Goal: Task Accomplishment & Management: Manage account settings

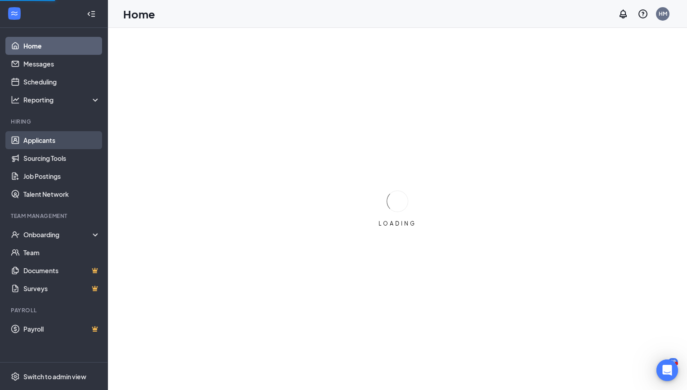
click at [38, 138] on link "Applicants" at bounding box center [61, 140] width 77 height 18
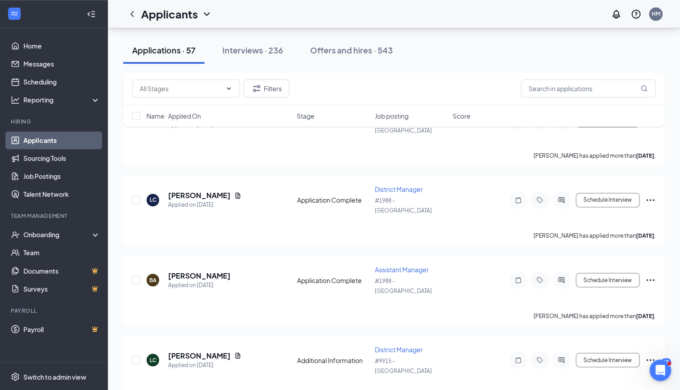
scroll to position [748, 0]
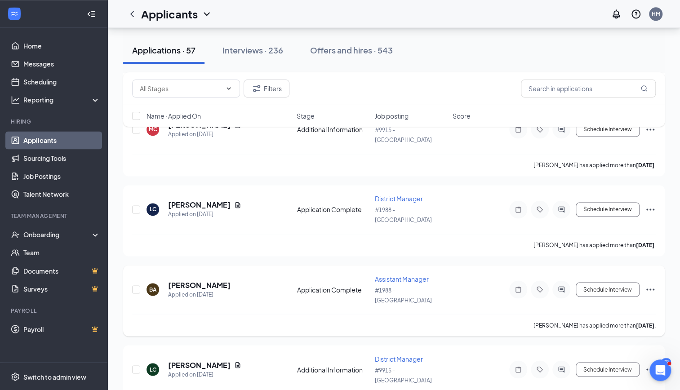
click at [649, 284] on icon "Ellipses" at bounding box center [650, 289] width 11 height 11
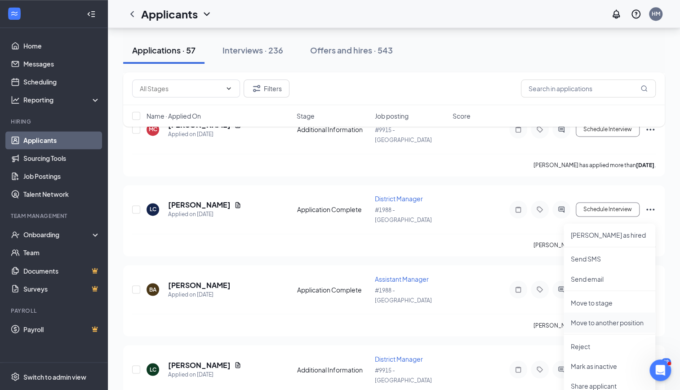
click at [600, 324] on p "Move to another position" at bounding box center [609, 322] width 77 height 9
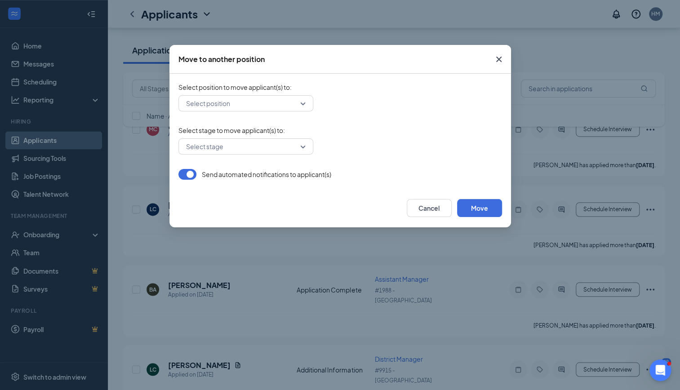
click at [304, 108] on div "Select position" at bounding box center [245, 103] width 135 height 16
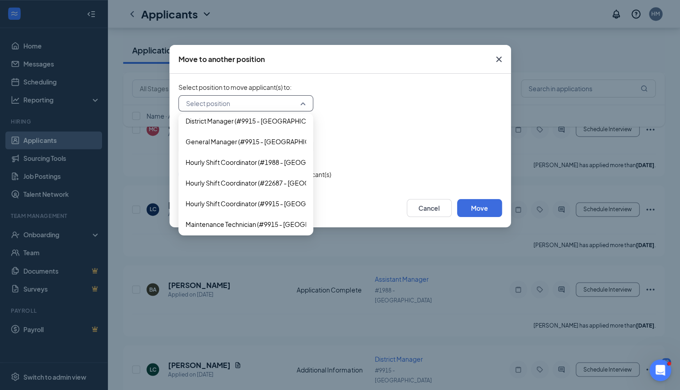
scroll to position [326, 0]
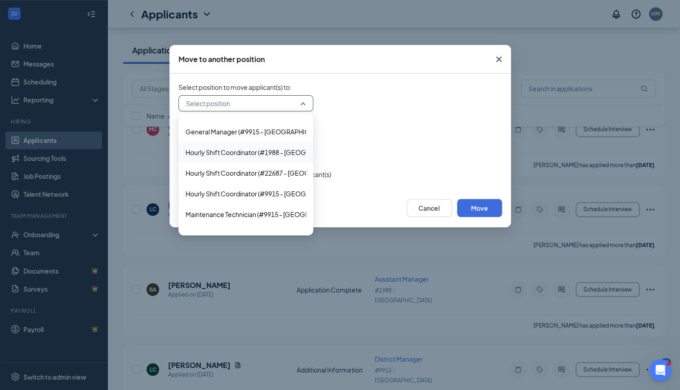
click at [244, 155] on span "Hourly Shift Coordinator (#1988 - [GEOGRAPHIC_DATA])" at bounding box center [269, 152] width 166 height 10
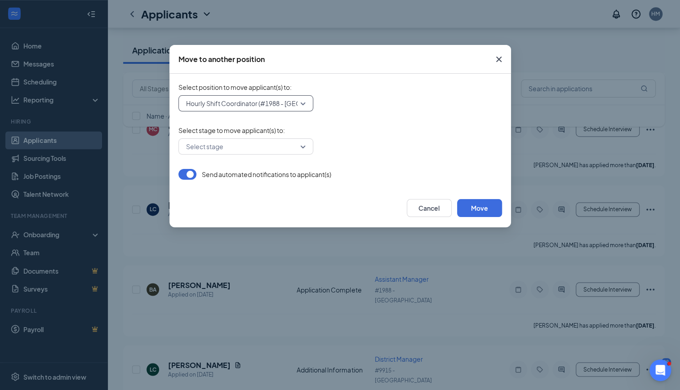
click at [300, 147] on input "search" at bounding box center [243, 146] width 118 height 15
click at [259, 168] on span "Application" at bounding box center [246, 170] width 120 height 10
click at [470, 210] on button "Move" at bounding box center [479, 208] width 45 height 18
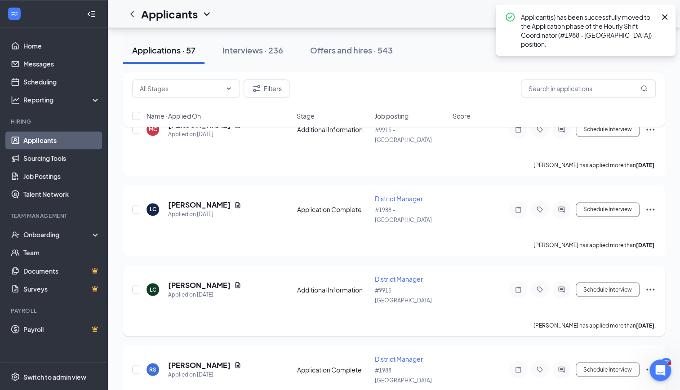
click at [652, 284] on icon "Ellipses" at bounding box center [650, 289] width 11 height 11
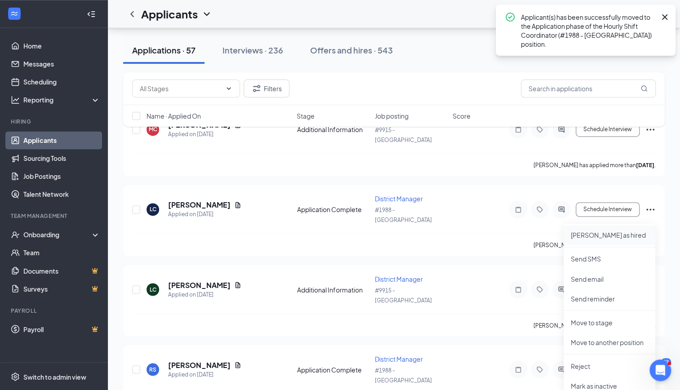
click at [588, 236] on p "[PERSON_NAME] as hired" at bounding box center [609, 234] width 77 height 9
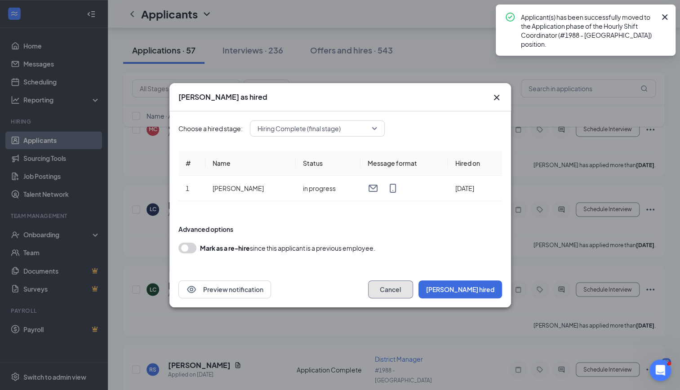
click at [413, 290] on button "Cancel" at bounding box center [390, 289] width 45 height 18
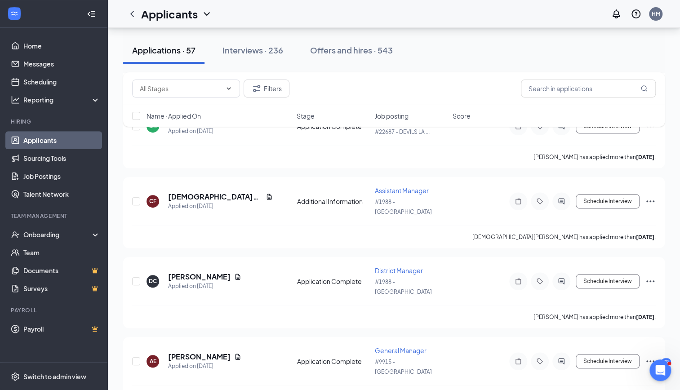
scroll to position [0, 0]
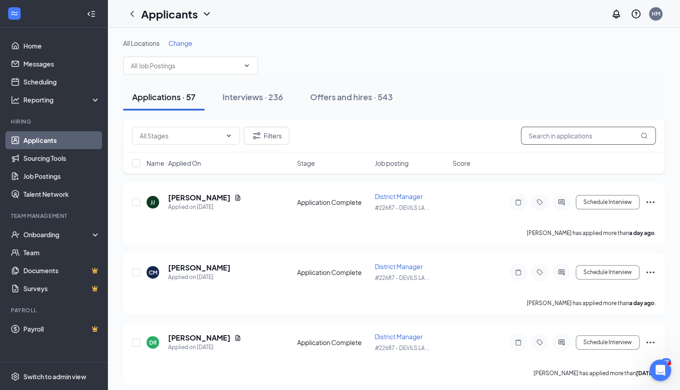
click at [556, 133] on input "text" at bounding box center [588, 136] width 135 height 18
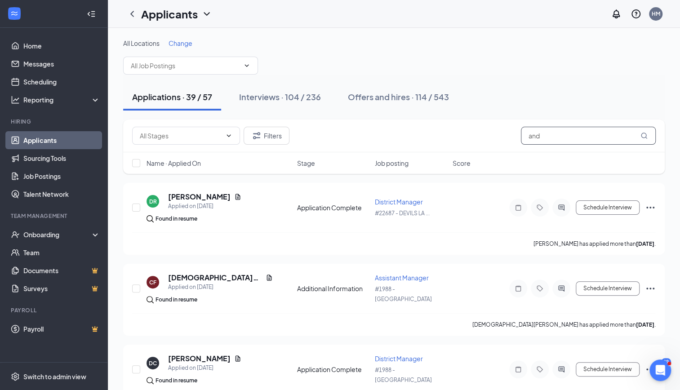
click at [554, 133] on input "and" at bounding box center [588, 136] width 135 height 18
type input "a"
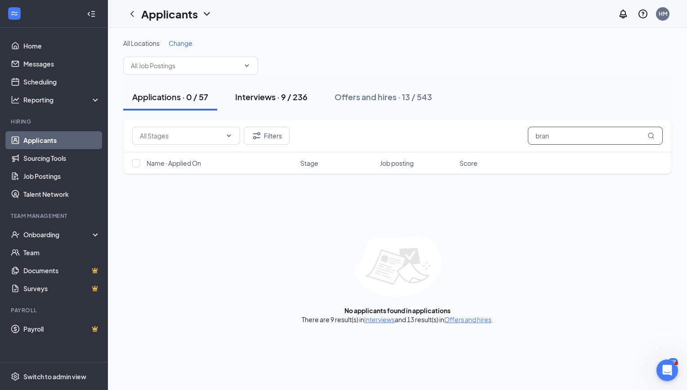
type input "bran"
click at [271, 96] on div "Interviews · 9 / 236" at bounding box center [271, 96] width 72 height 11
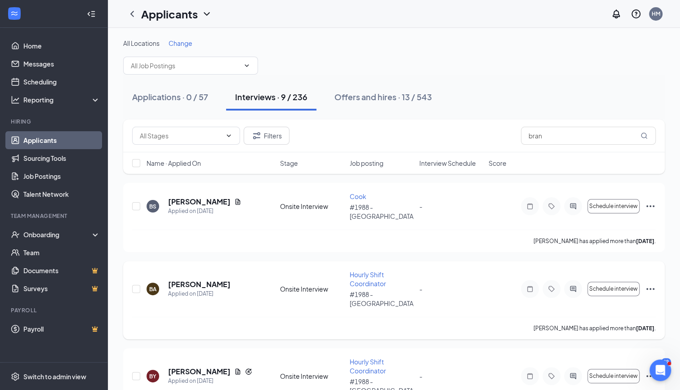
click at [649, 284] on icon "Ellipses" at bounding box center [650, 289] width 11 height 11
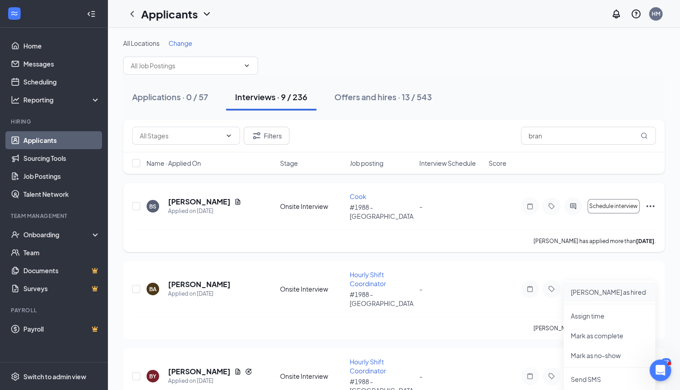
click at [599, 294] on p "[PERSON_NAME] as hired" at bounding box center [609, 292] width 77 height 9
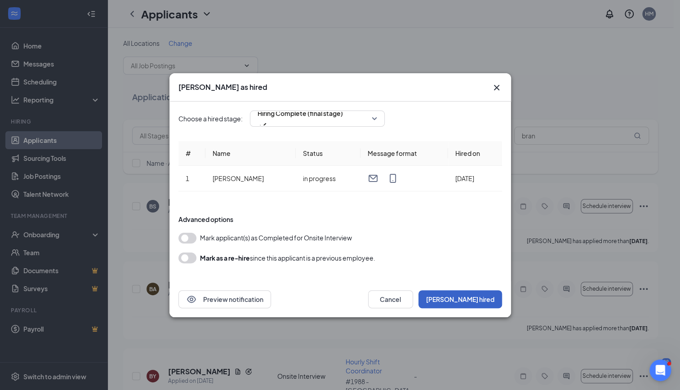
click at [477, 297] on button "[PERSON_NAME] hired" at bounding box center [460, 299] width 84 height 18
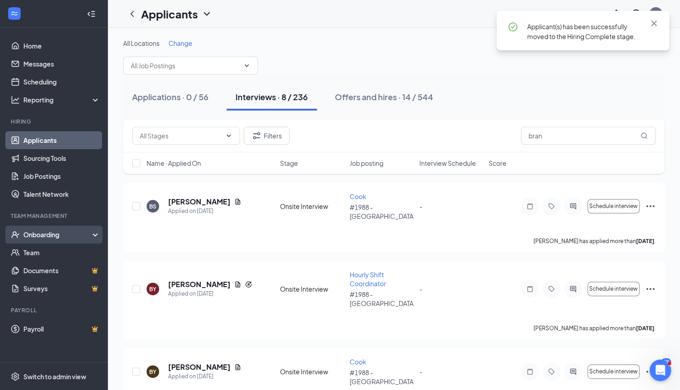
click at [37, 236] on div "Onboarding" at bounding box center [57, 234] width 69 height 9
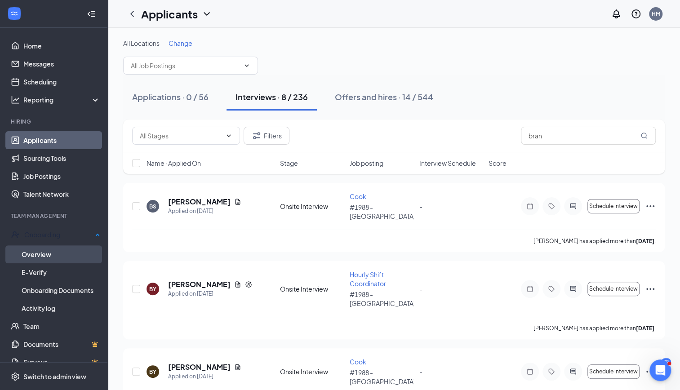
click at [37, 249] on link "Overview" at bounding box center [61, 254] width 79 height 18
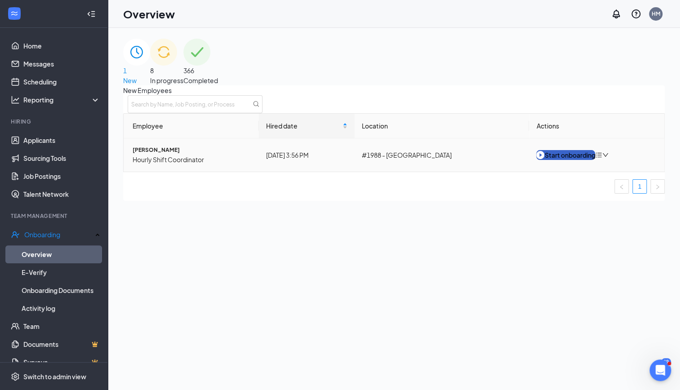
click at [573, 160] on div "Start onboarding" at bounding box center [565, 155] width 59 height 10
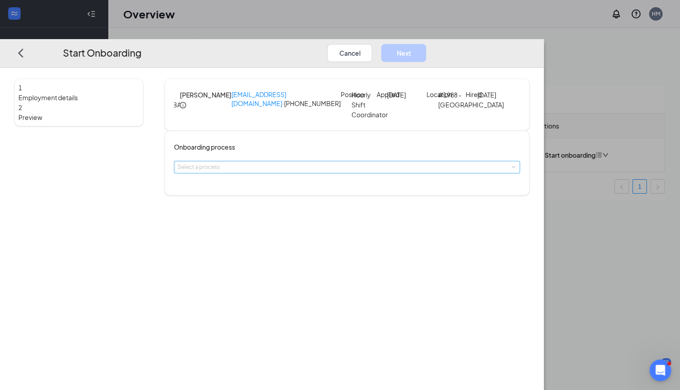
click at [334, 172] on div "Select a process" at bounding box center [344, 167] width 335 height 9
click at [290, 204] on li "Onboarding Process" at bounding box center [309, 200] width 147 height 16
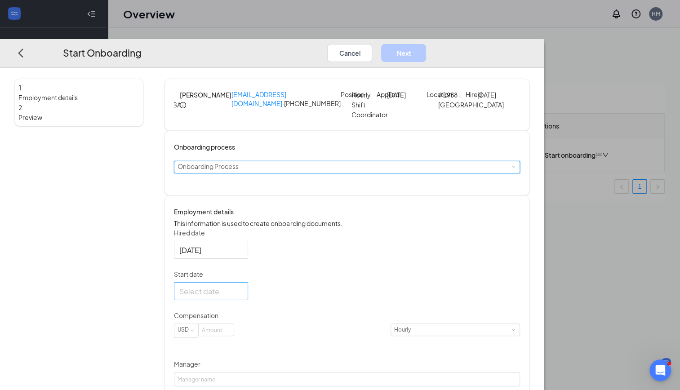
click at [243, 297] on div at bounding box center [210, 290] width 63 height 11
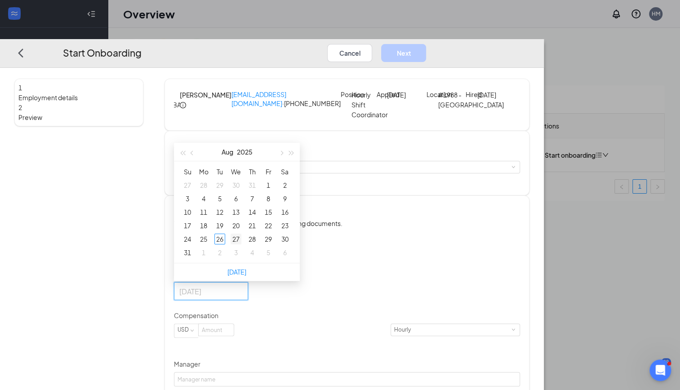
type input "[DATE]"
click at [241, 244] on div "27" at bounding box center [235, 239] width 11 height 11
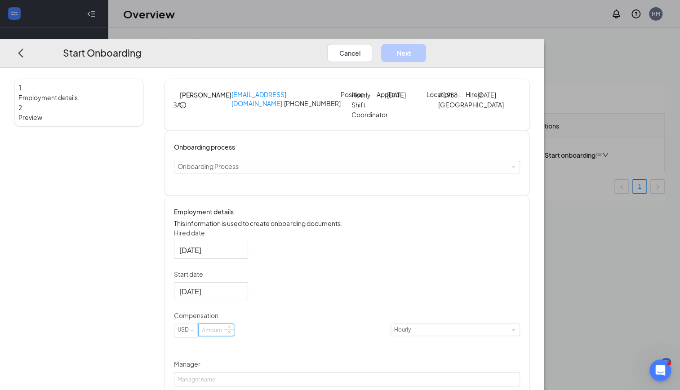
click at [234, 336] on input at bounding box center [216, 330] width 35 height 12
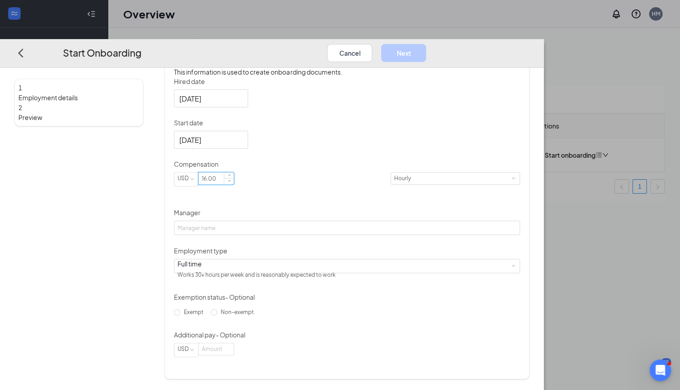
scroll to position [177, 0]
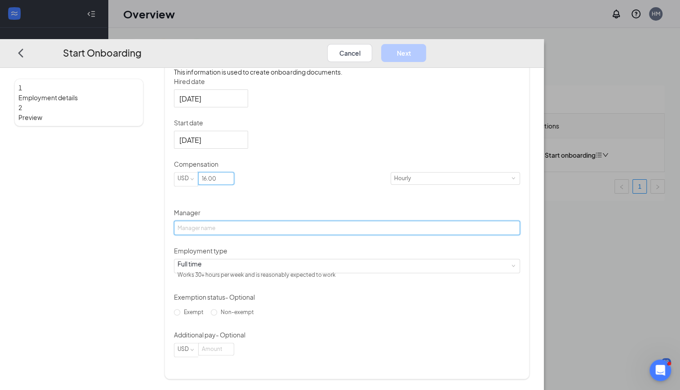
click at [310, 225] on input "Manager" at bounding box center [347, 228] width 346 height 14
type input "16"
type input "[PERSON_NAME]"
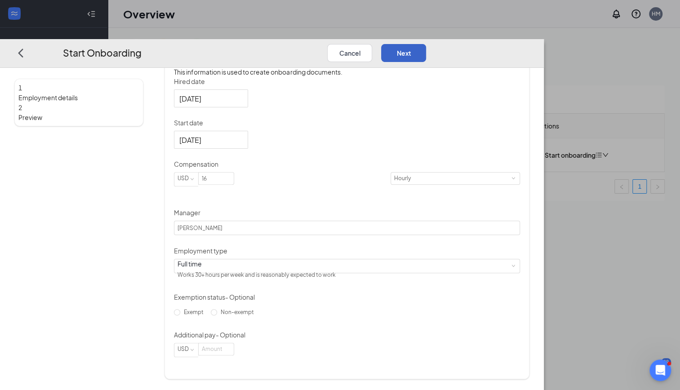
click at [426, 44] on button "Next" at bounding box center [403, 53] width 45 height 18
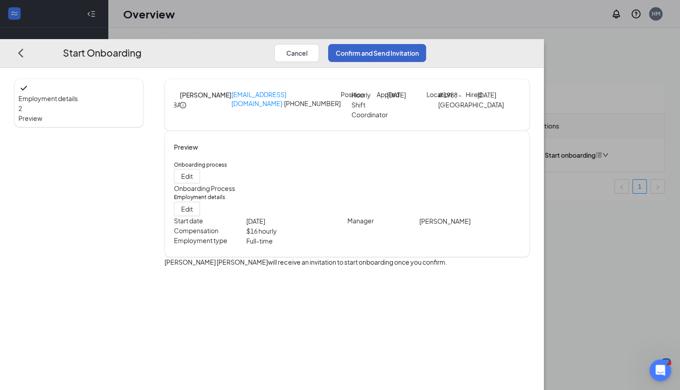
click at [426, 44] on button "Confirm and Send Invitation" at bounding box center [377, 53] width 98 height 18
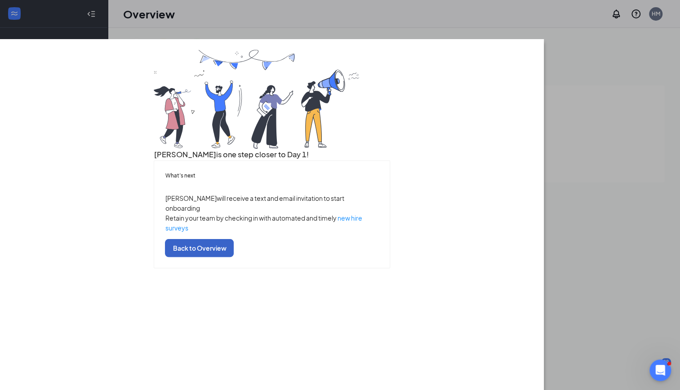
click at [234, 257] on button "Back to Overview" at bounding box center [199, 248] width 69 height 18
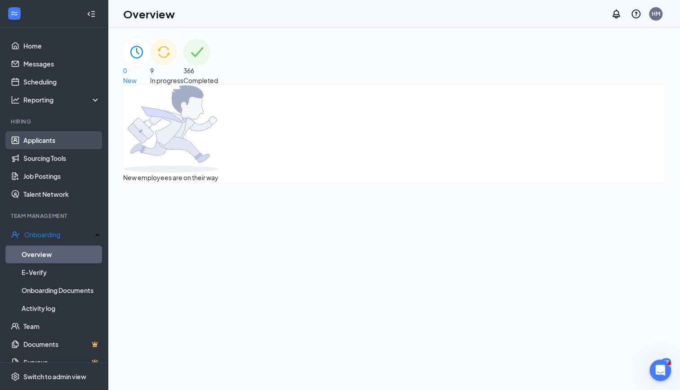
click at [34, 138] on link "Applicants" at bounding box center [61, 140] width 77 height 18
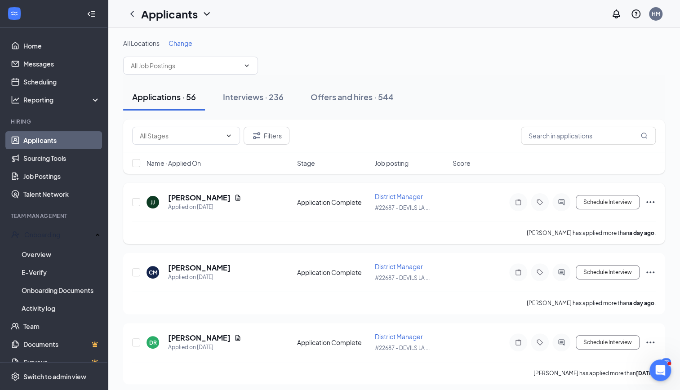
click at [225, 200] on div "[PERSON_NAME]" at bounding box center [204, 198] width 73 height 10
click at [235, 196] on icon "Document" at bounding box center [237, 198] width 5 height 6
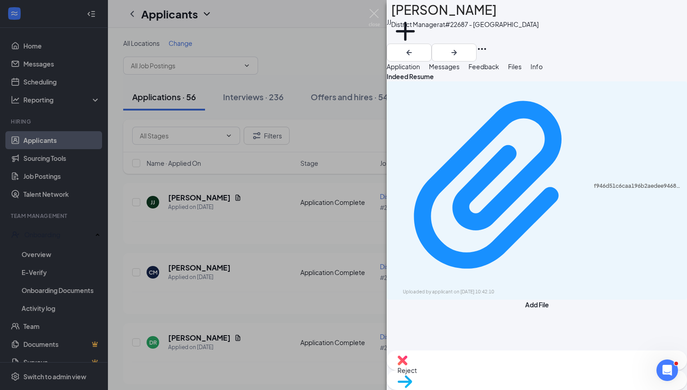
click at [556, 135] on div "f946d51c6caa196b2aedee9468a0bfc8.pdf Uploaded by applicant on [DATE] 10:42:10" at bounding box center [536, 190] width 300 height 218
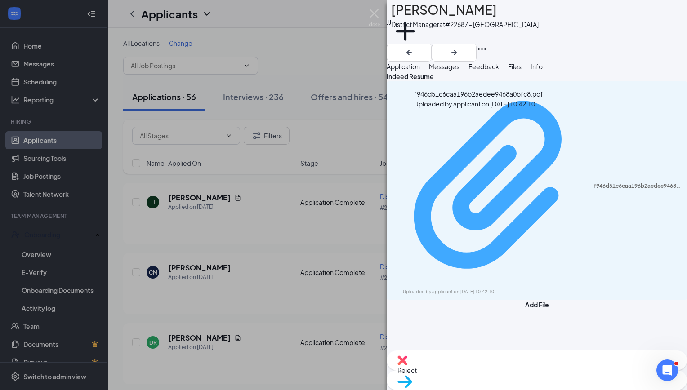
click at [594, 182] on div "f946d51c6caa196b2aedee9468a0bfc8.pdf" at bounding box center [638, 185] width 88 height 7
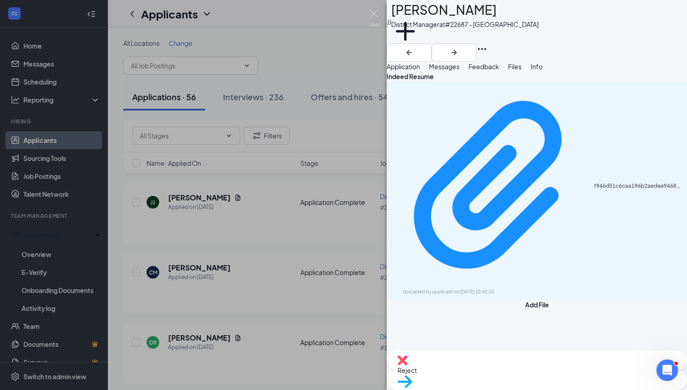
click at [315, 49] on div "[PERSON_NAME] [PERSON_NAME] District Manager at #22687 - DEVILS LAKE Add a tag …" at bounding box center [343, 195] width 687 height 390
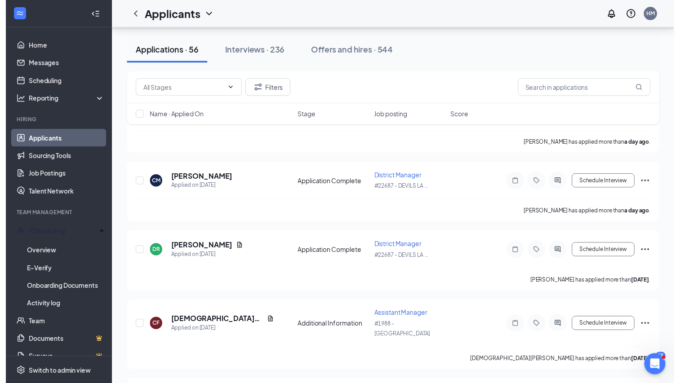
scroll to position [97, 0]
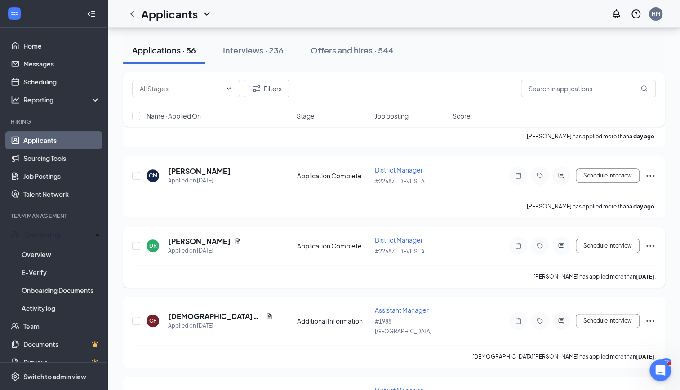
click at [234, 239] on icon "Document" at bounding box center [237, 241] width 7 height 7
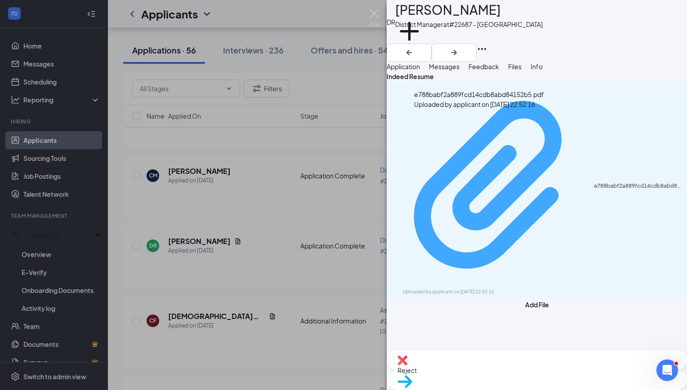
click at [594, 182] on div "e788babf2a889fcd14cdb8abd84152b5.pdf" at bounding box center [638, 185] width 88 height 7
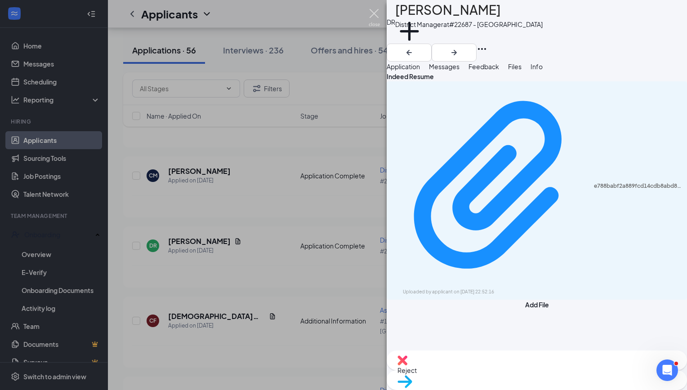
click at [372, 13] on img at bounding box center [373, 18] width 11 height 18
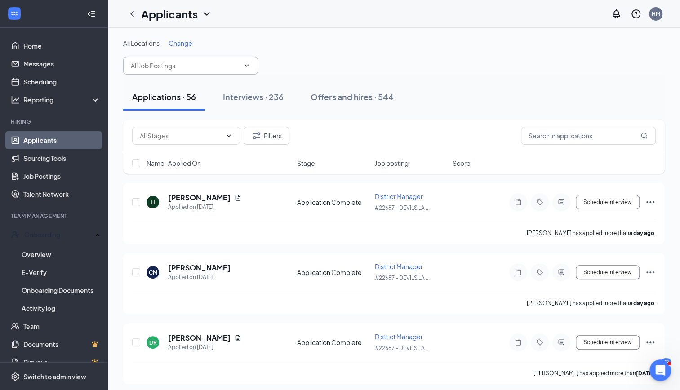
click at [243, 66] on span at bounding box center [245, 65] width 9 height 7
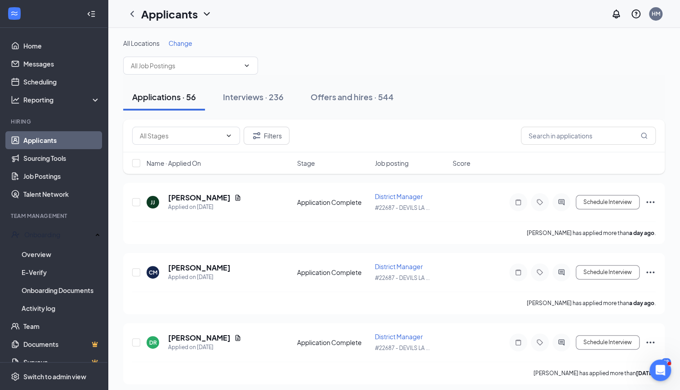
click at [178, 42] on span "Change" at bounding box center [180, 43] width 24 height 8
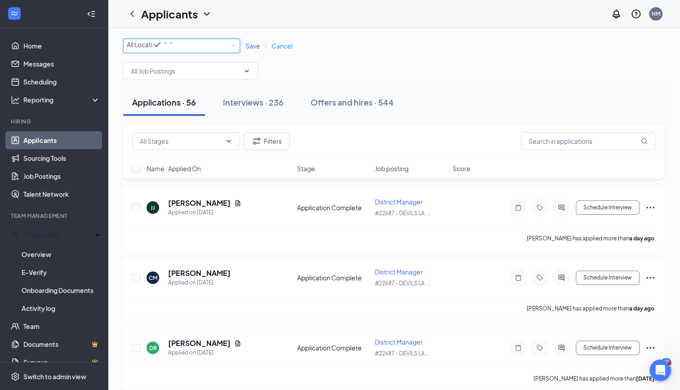
click at [174, 44] on div "All Locations" at bounding box center [150, 44] width 47 height 11
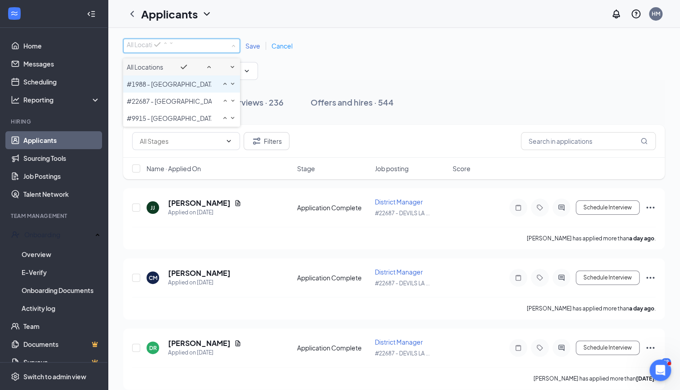
click at [158, 88] on span "#1988 - [GEOGRAPHIC_DATA]" at bounding box center [172, 84] width 90 height 8
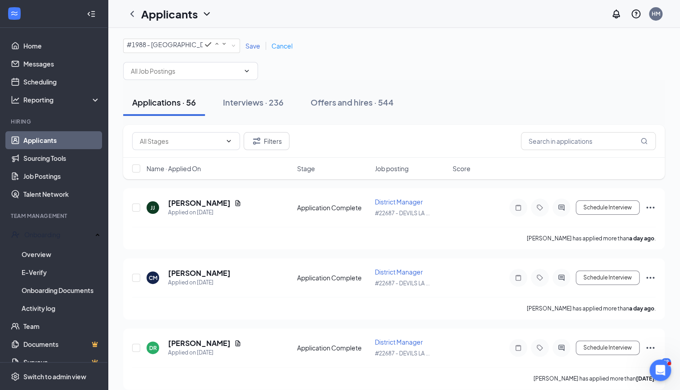
click at [249, 47] on span "Save" at bounding box center [252, 46] width 15 height 8
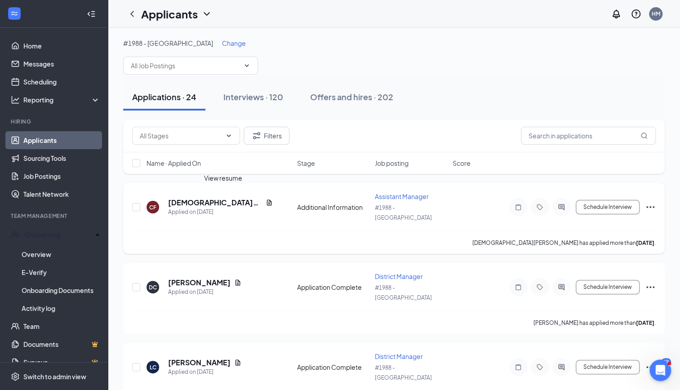
click at [266, 199] on icon "Document" at bounding box center [269, 202] width 7 height 7
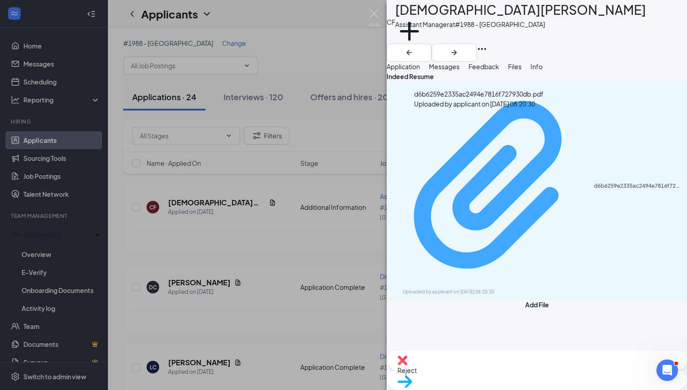
click at [473, 124] on div "d6b6259e2335ac2494e7816f727930db.pdf Uploaded by applicant on [DATE] 08:20:30" at bounding box center [536, 190] width 289 height 210
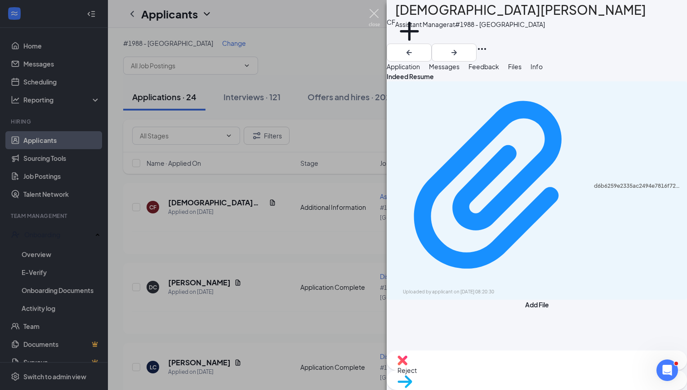
click at [368, 14] on img at bounding box center [373, 18] width 11 height 18
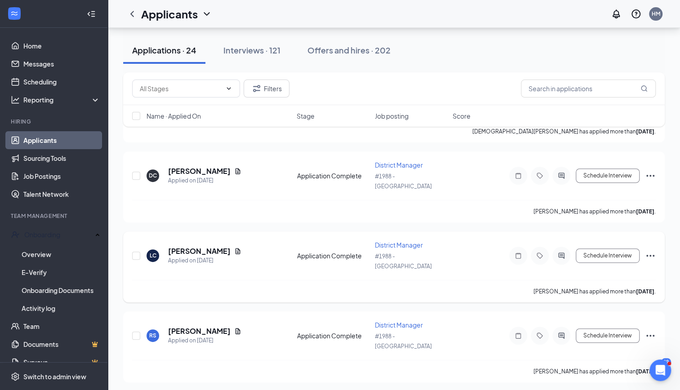
scroll to position [111, 0]
click at [247, 54] on div "Interviews · 121" at bounding box center [251, 49] width 57 height 11
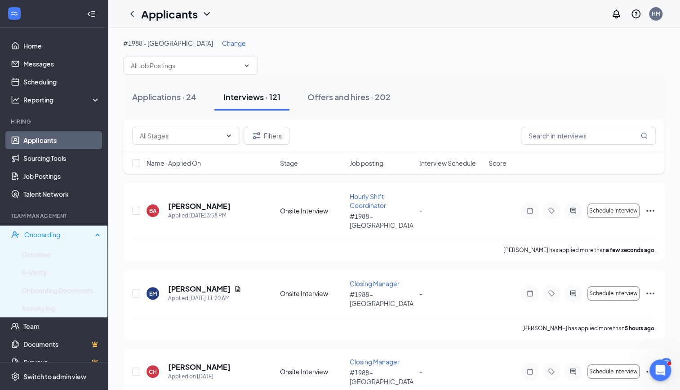
click at [38, 232] on div "Onboarding" at bounding box center [58, 234] width 68 height 9
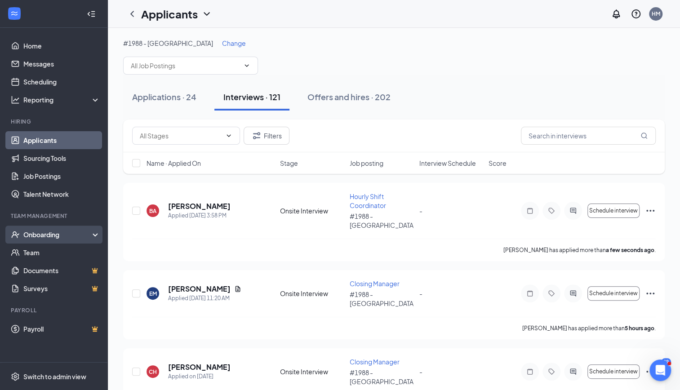
click at [38, 232] on div "Onboarding" at bounding box center [57, 234] width 69 height 9
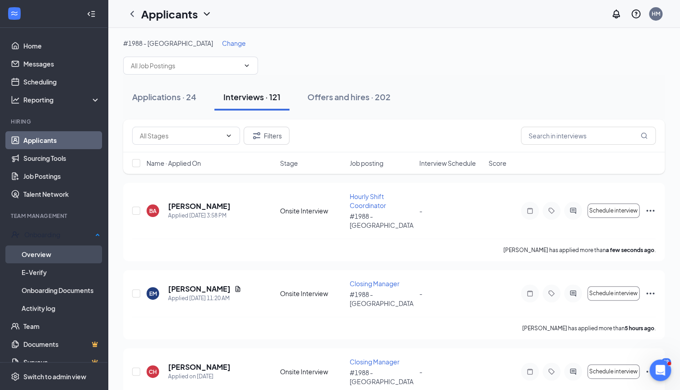
click at [39, 253] on link "Overview" at bounding box center [61, 254] width 79 height 18
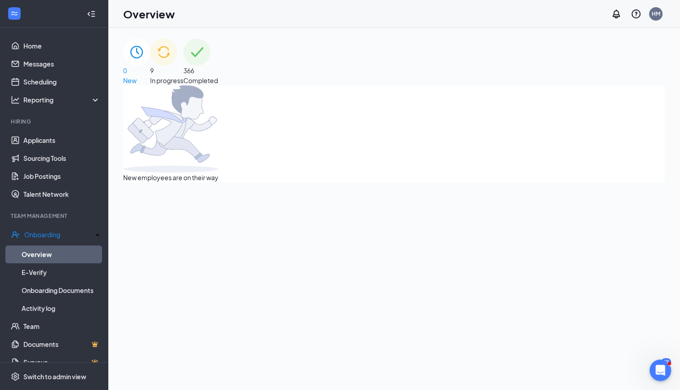
click at [183, 73] on div "9 In progress" at bounding box center [166, 62] width 33 height 47
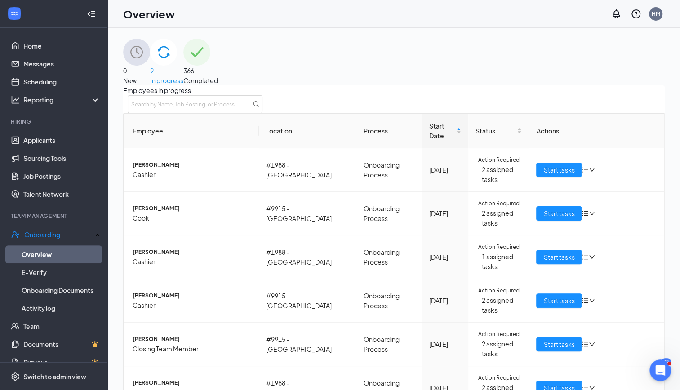
scroll to position [257, 0]
click at [35, 146] on link "Applicants" at bounding box center [61, 140] width 77 height 18
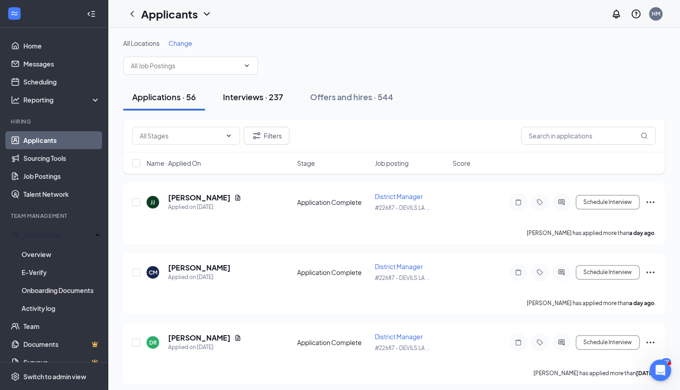
click at [260, 93] on div "Interviews · 237" at bounding box center [253, 96] width 60 height 11
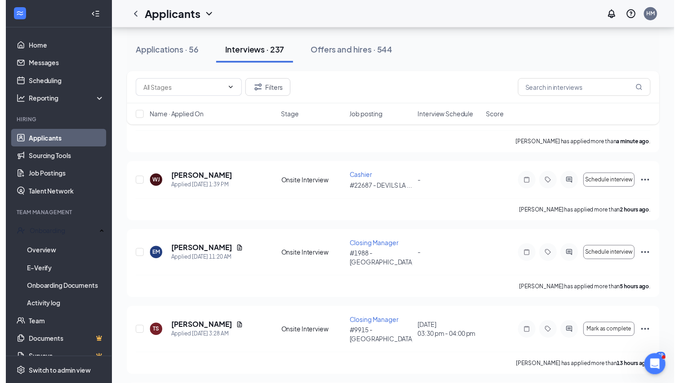
scroll to position [130, 0]
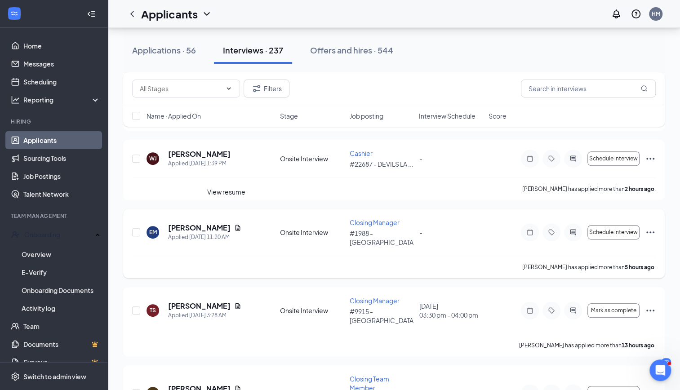
click at [234, 224] on icon "Document" at bounding box center [237, 227] width 7 height 7
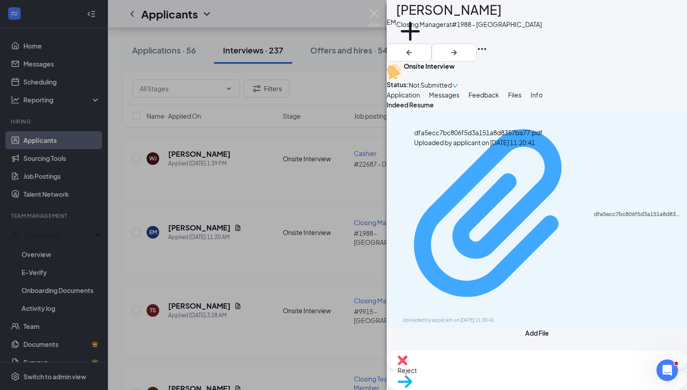
click at [594, 211] on div "dfa5ecc7bc806f5d3a151a8d8357ba77.pdf" at bounding box center [638, 214] width 88 height 7
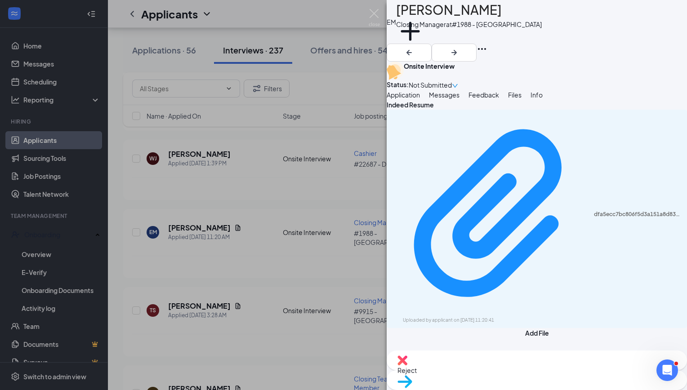
click at [371, 16] on img at bounding box center [373, 18] width 11 height 18
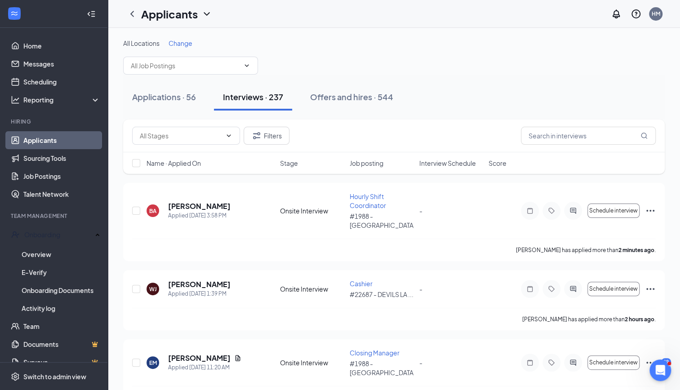
click at [184, 43] on span "Change" at bounding box center [180, 43] width 24 height 8
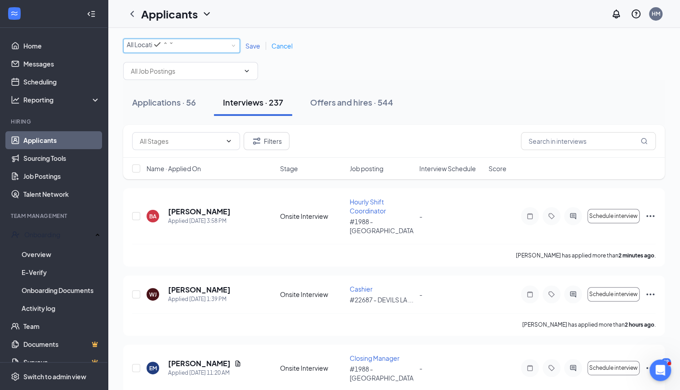
click at [174, 46] on icon "SmallChevronDown" at bounding box center [170, 42] width 5 height 5
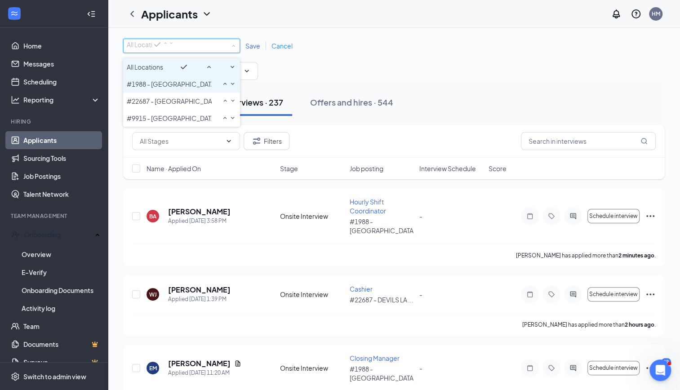
click at [194, 93] on li "#1988 - [GEOGRAPHIC_DATA]" at bounding box center [181, 83] width 117 height 17
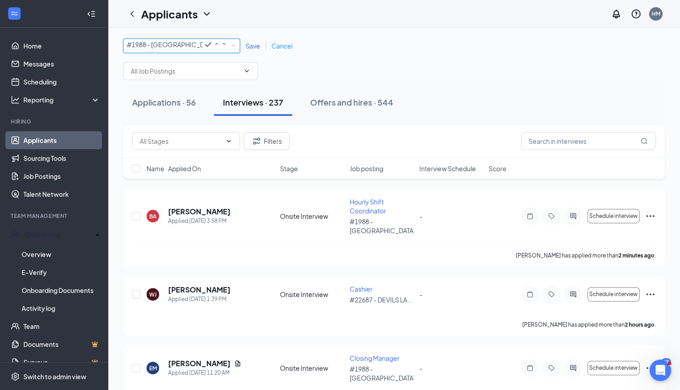
click at [250, 49] on span "Save" at bounding box center [252, 46] width 15 height 8
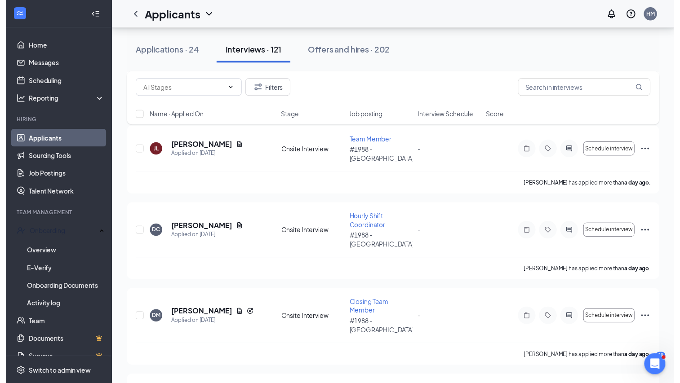
scroll to position [387, 0]
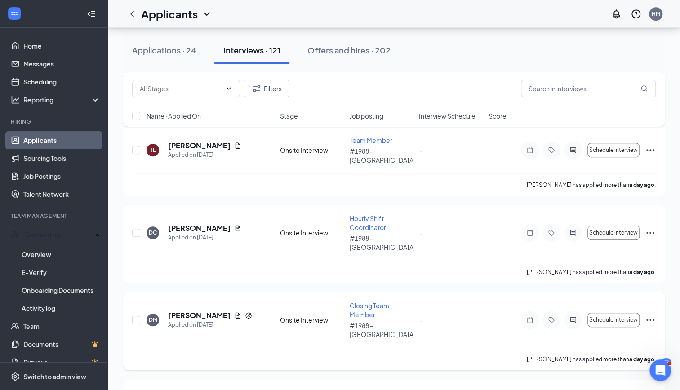
click at [235, 312] on icon "Document" at bounding box center [237, 315] width 5 height 6
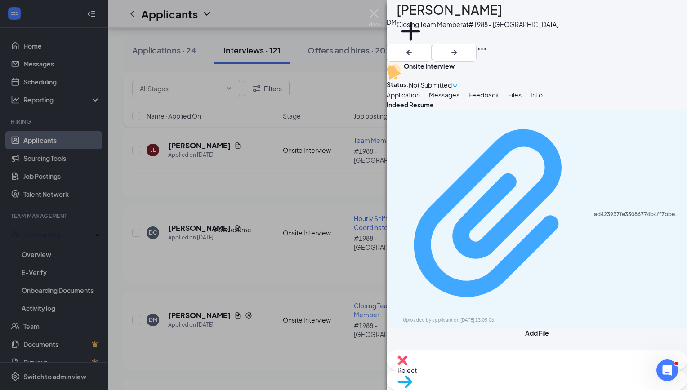
click at [527, 317] on div "Uploaded by applicant on [DATE] 13:05:06" at bounding box center [470, 320] width 135 height 7
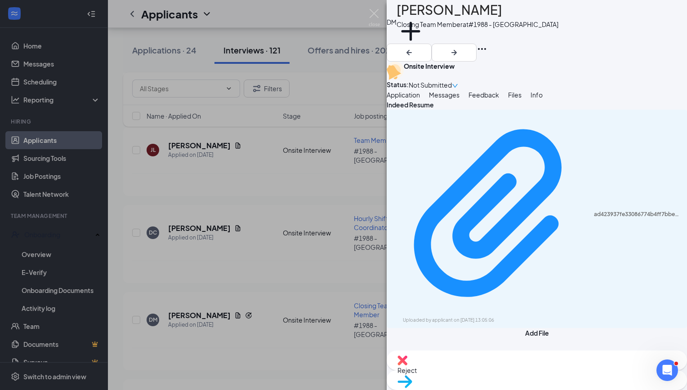
click at [378, 17] on img at bounding box center [373, 18] width 11 height 18
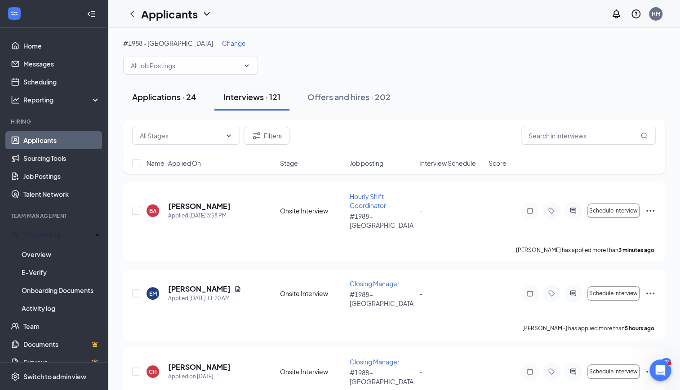
click at [159, 98] on div "Applications · 24" at bounding box center [164, 96] width 64 height 11
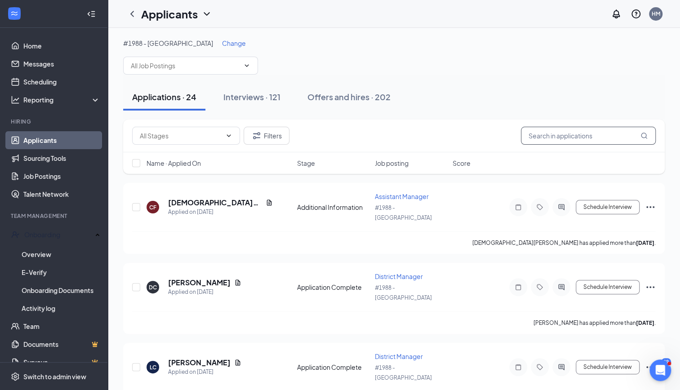
click at [597, 136] on input "text" at bounding box center [588, 136] width 135 height 18
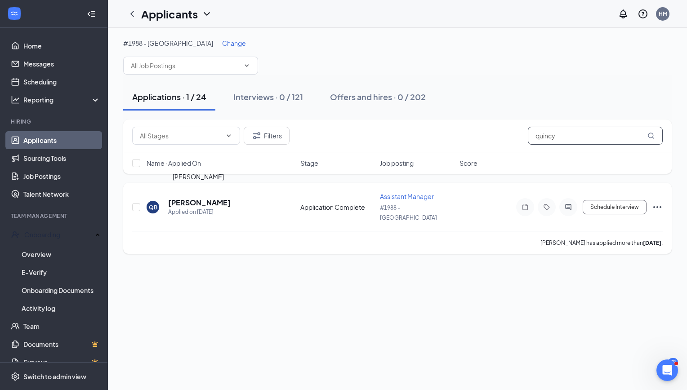
type input "quincy"
click at [206, 198] on h5 "[PERSON_NAME]" at bounding box center [199, 203] width 62 height 10
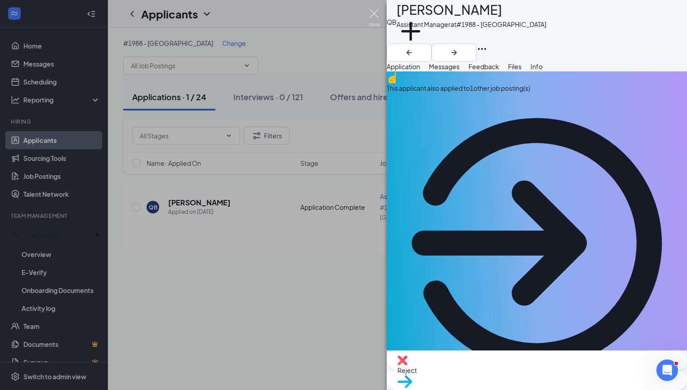
click at [370, 15] on img at bounding box center [373, 18] width 11 height 18
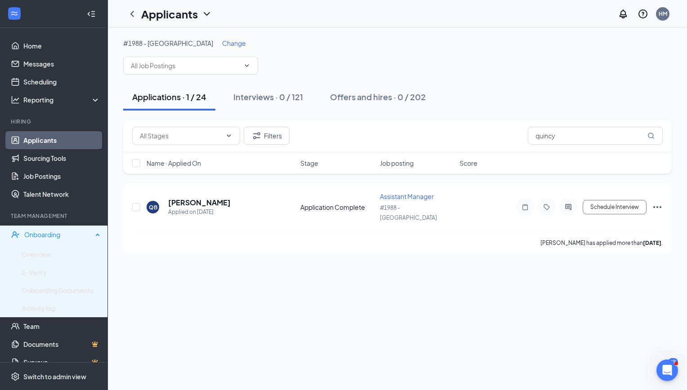
click at [53, 232] on div "Onboarding" at bounding box center [58, 234] width 68 height 9
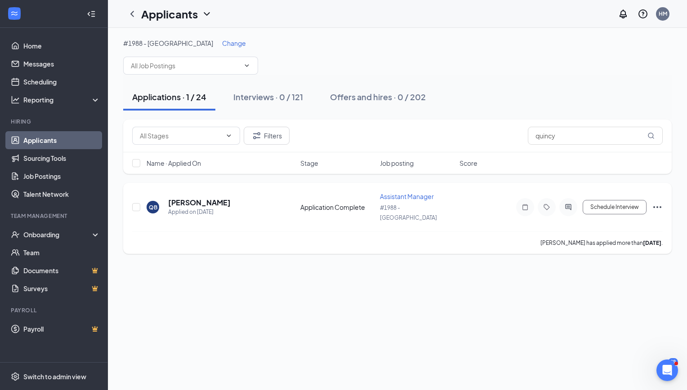
click at [229, 198] on div "QB [PERSON_NAME] Applied on [DATE]" at bounding box center [220, 207] width 148 height 19
click at [203, 200] on h5 "[PERSON_NAME]" at bounding box center [199, 203] width 62 height 10
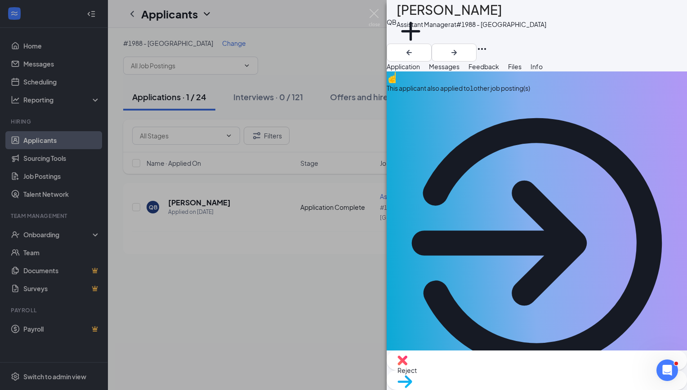
click at [371, 9] on div "QB [PERSON_NAME] Assistant Manager at #1988 - [GEOGRAPHIC_DATA] Add a tag Appli…" at bounding box center [343, 195] width 687 height 390
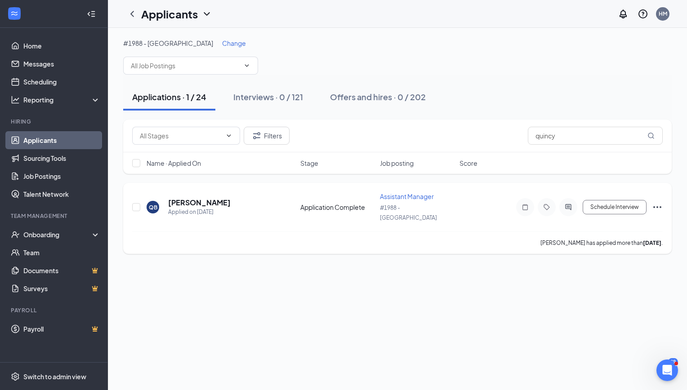
click at [660, 210] on div "QB [PERSON_NAME] Applied on [DATE] Application Complete Assistant Manager #1988…" at bounding box center [397, 212] width 530 height 40
click at [656, 203] on icon "Ellipses" at bounding box center [657, 207] width 11 height 11
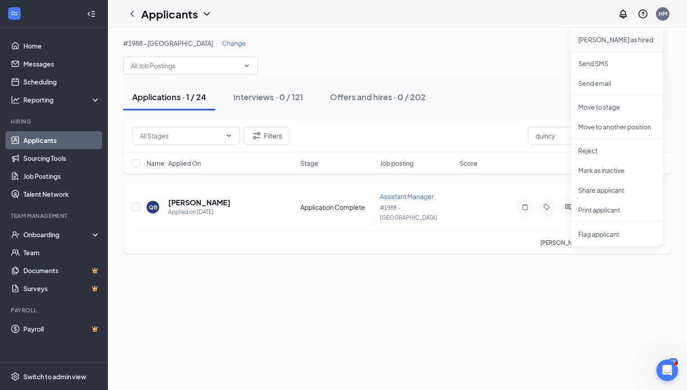
click at [603, 38] on p "[PERSON_NAME] as hired" at bounding box center [616, 39] width 77 height 9
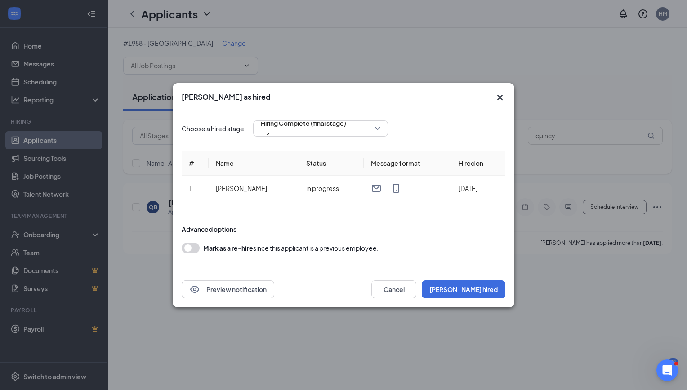
click at [475, 304] on div "Preview notification Cancel Mark hired" at bounding box center [343, 289] width 341 height 36
click at [483, 291] on button "[PERSON_NAME] hired" at bounding box center [463, 289] width 84 height 18
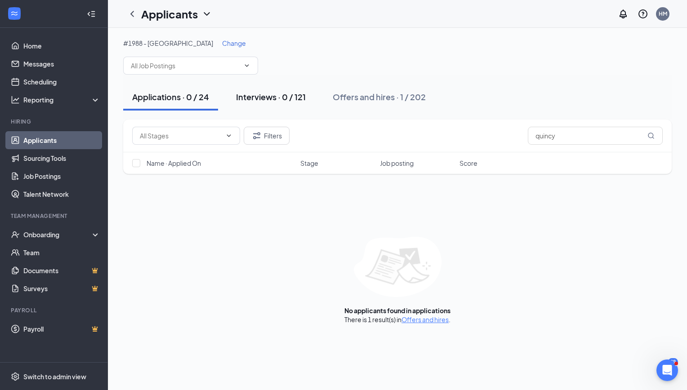
click at [272, 103] on button "Interviews · 0 / 121" at bounding box center [271, 97] width 88 height 27
click at [178, 102] on div "Applications · 0 / 24" at bounding box center [170, 96] width 77 height 11
click at [376, 93] on div "Offers and hires · 1 / 202" at bounding box center [378, 96] width 93 height 11
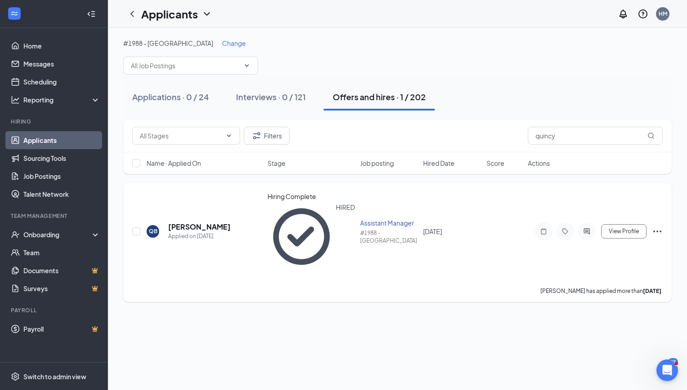
click at [655, 226] on icon "Ellipses" at bounding box center [657, 231] width 11 height 11
click at [430, 248] on div "#1988 - [GEOGRAPHIC_DATA] Change Applications · 0 / 24 Interviews · 0 / 121 Off…" at bounding box center [397, 170] width 579 height 285
click at [42, 235] on div "Onboarding" at bounding box center [57, 234] width 69 height 9
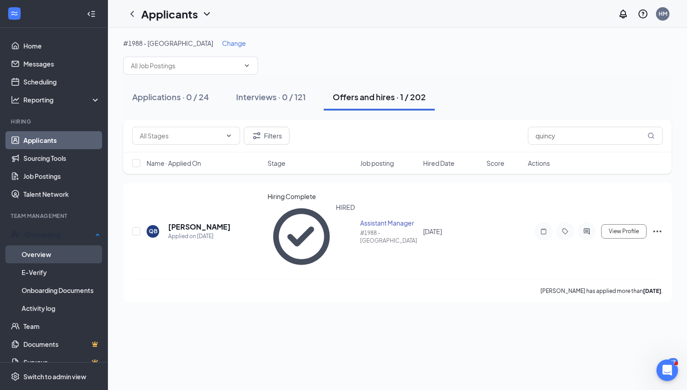
click at [36, 255] on link "Overview" at bounding box center [61, 254] width 79 height 18
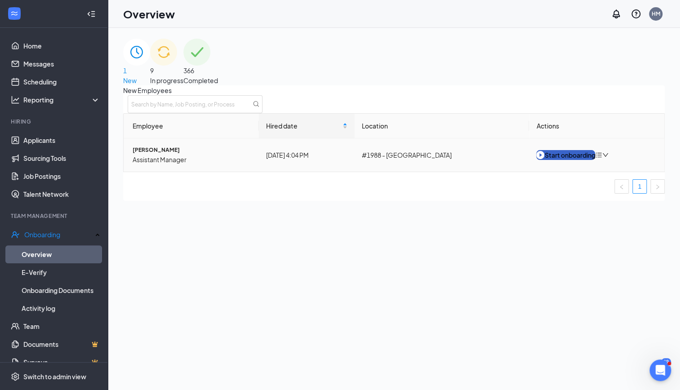
click at [578, 160] on div "Start onboarding" at bounding box center [565, 155] width 59 height 10
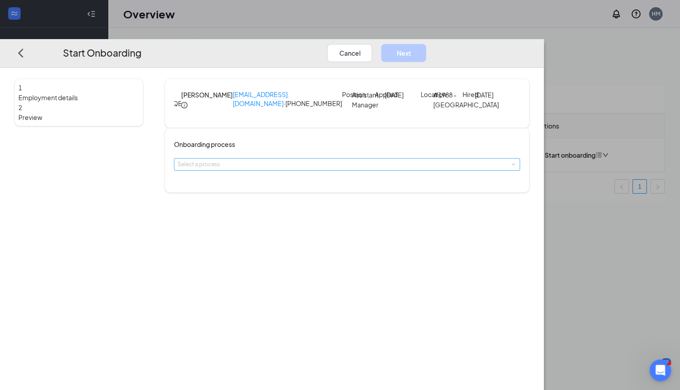
click at [343, 169] on div "Select a process" at bounding box center [344, 164] width 335 height 9
click at [316, 204] on li "Onboarding Process" at bounding box center [309, 200] width 147 height 16
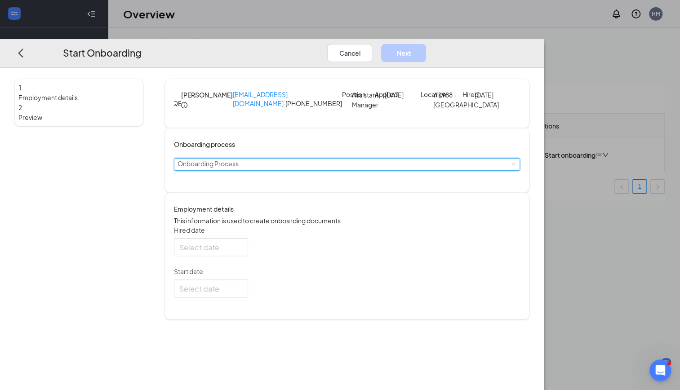
type input "[DATE]"
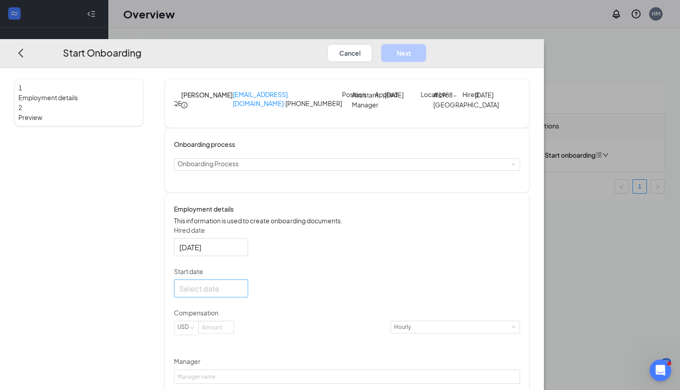
click at [243, 294] on div at bounding box center [210, 288] width 63 height 11
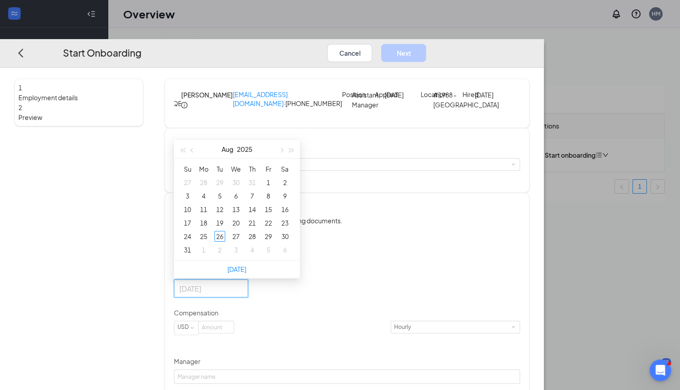
type input "[DATE]"
click at [452, 314] on div "Hired date [DATE] Start date [DATE] Su Mo Tu We Th Fr Sa 27 28 29 30 31 1 2 3 4…" at bounding box center [347, 366] width 346 height 280
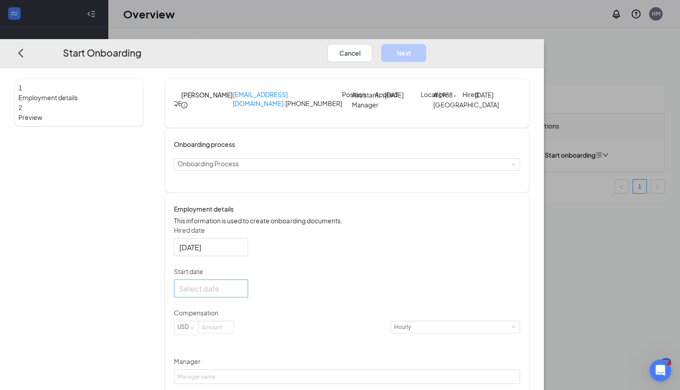
click at [248, 297] on div at bounding box center [211, 288] width 74 height 18
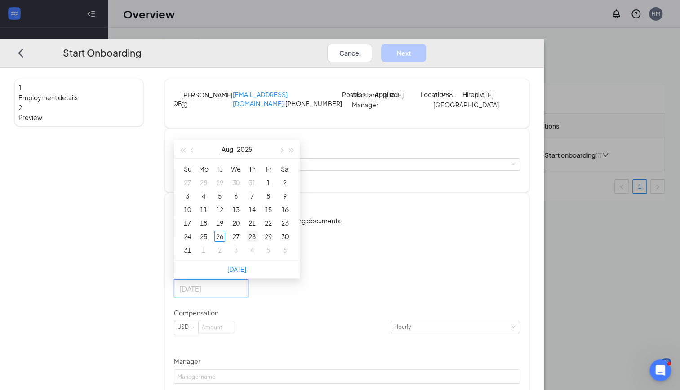
type input "[DATE]"
click at [257, 242] on div "28" at bounding box center [252, 236] width 11 height 11
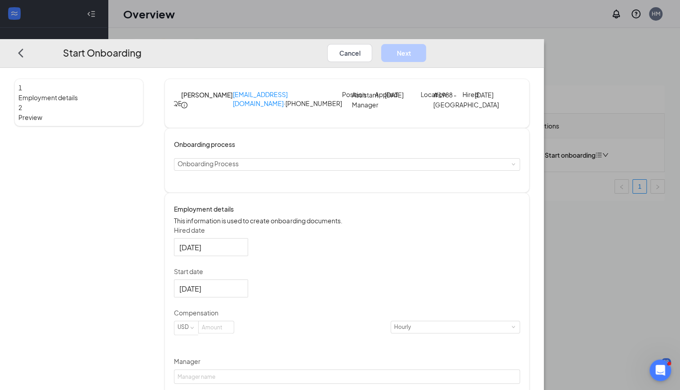
click at [402, 303] on div "Hired date [DATE] Start date [DATE] [DATE] Su Mo Tu We Th Fr Sa 27 28 29 30 31 …" at bounding box center [347, 366] width 346 height 280
click at [234, 333] on input at bounding box center [216, 327] width 35 height 12
click at [234, 333] on input "16." at bounding box center [216, 327] width 35 height 12
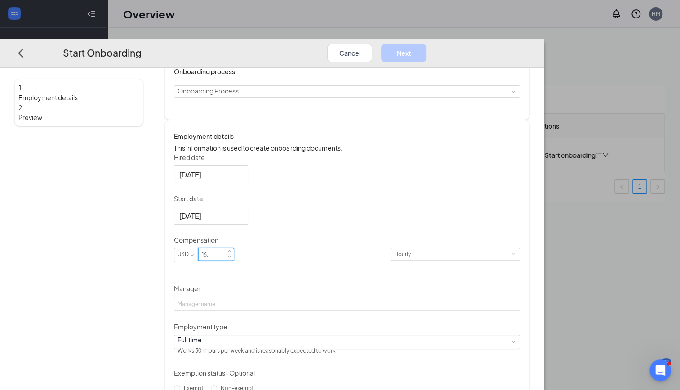
scroll to position [72, 0]
click at [425, 278] on div "Hired date [DATE] Start date [DATE] [DATE] Su Mo Tu We Th Fr Sa 27 28 29 30 31 …" at bounding box center [347, 294] width 346 height 280
click at [234, 261] on input "16" at bounding box center [216, 255] width 35 height 12
type input "16"
click at [368, 245] on p "Compensation" at bounding box center [347, 240] width 346 height 9
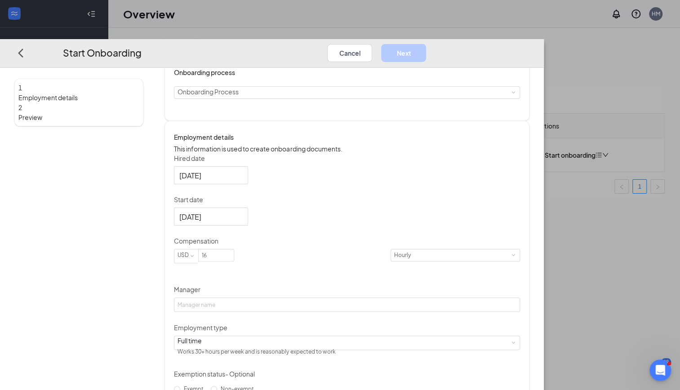
click at [462, 306] on div "Hired date [DATE] Start date [DATE] [DATE] Su Mo Tu We Th Fr Sa 27 28 29 30 31 …" at bounding box center [347, 294] width 346 height 280
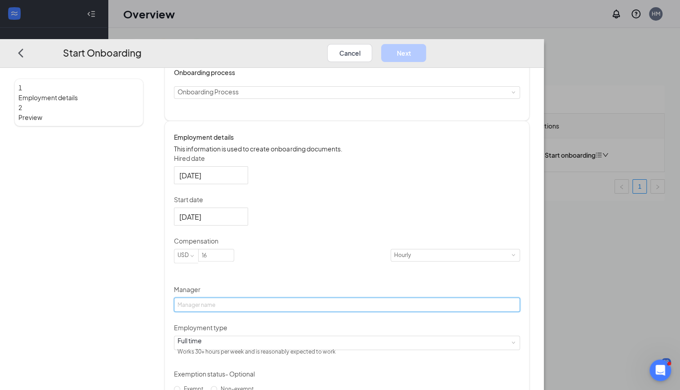
click at [287, 312] on input "Manager" at bounding box center [347, 304] width 346 height 14
type input "[PERSON_NAME]"
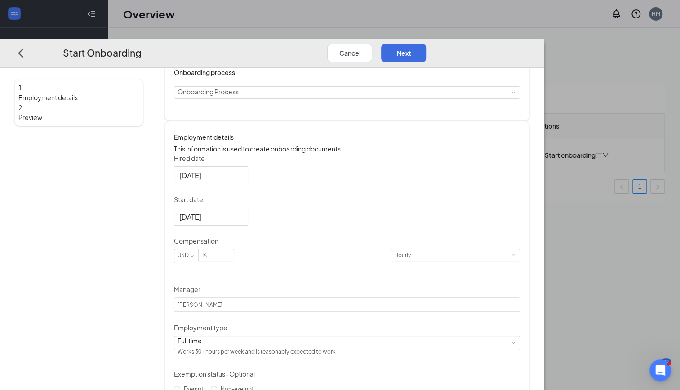
click at [477, 285] on div "Hired date [DATE] Start date [DATE] [DATE] Su Mo Tu We Th Fr Sa 27 28 29 30 31 …" at bounding box center [347, 294] width 346 height 280
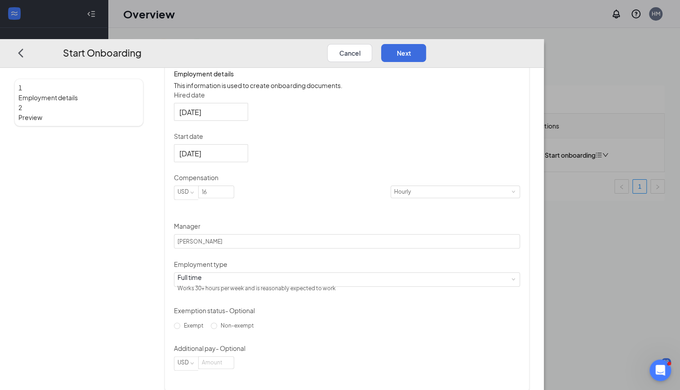
scroll to position [107, 0]
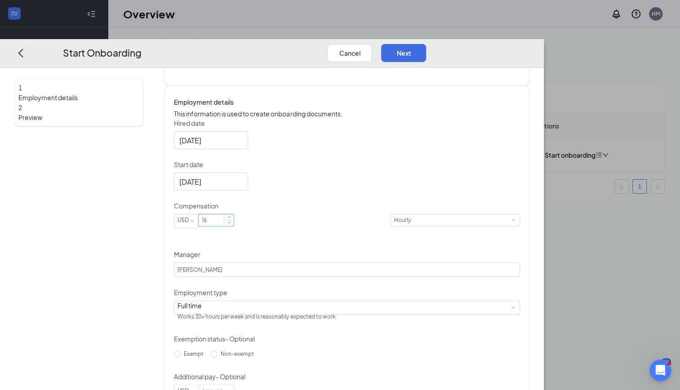
click at [234, 226] on input "16" at bounding box center [216, 220] width 35 height 12
click at [544, 39] on div "Start Onboarding Cancel Next" at bounding box center [272, 53] width 544 height 29
click at [426, 44] on button "Next" at bounding box center [403, 53] width 45 height 18
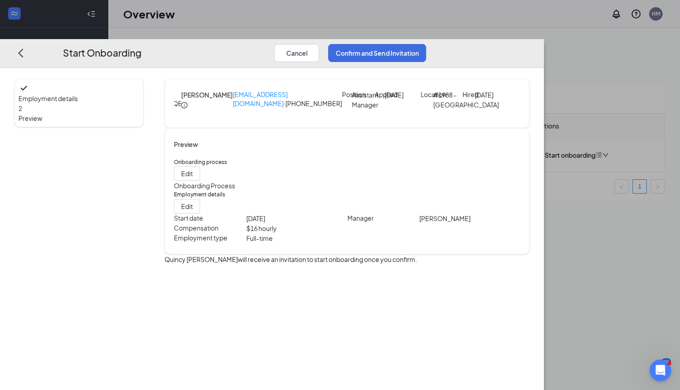
scroll to position [0, 0]
click at [426, 44] on button "Confirm and Send Invitation" at bounding box center [377, 53] width 98 height 18
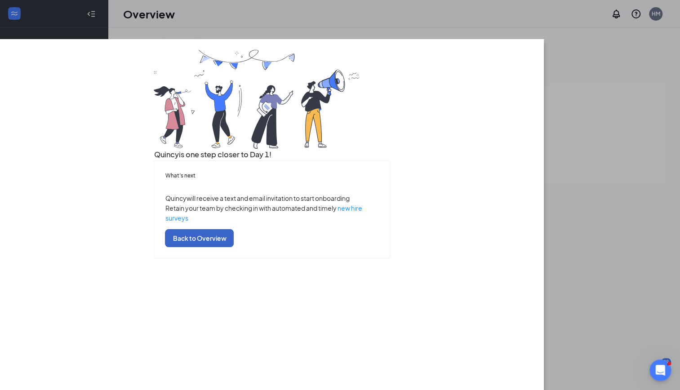
click at [234, 247] on button "Back to Overview" at bounding box center [199, 238] width 69 height 18
